Goal: Task Accomplishment & Management: Use online tool/utility

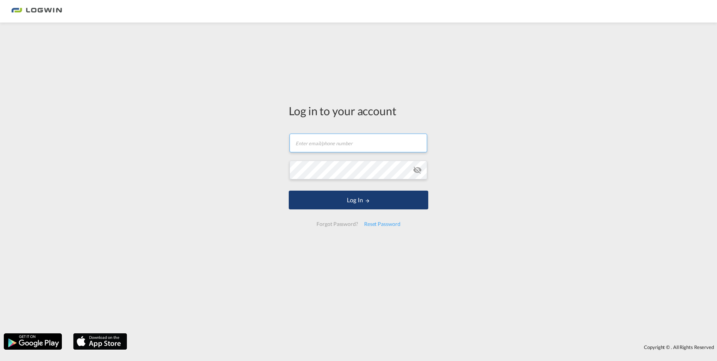
type input "[PERSON_NAME][EMAIL_ADDRESS][DOMAIN_NAME]"
click at [343, 202] on button "Log In" at bounding box center [358, 199] width 139 height 19
